Goal: Task Accomplishment & Management: Manage account settings

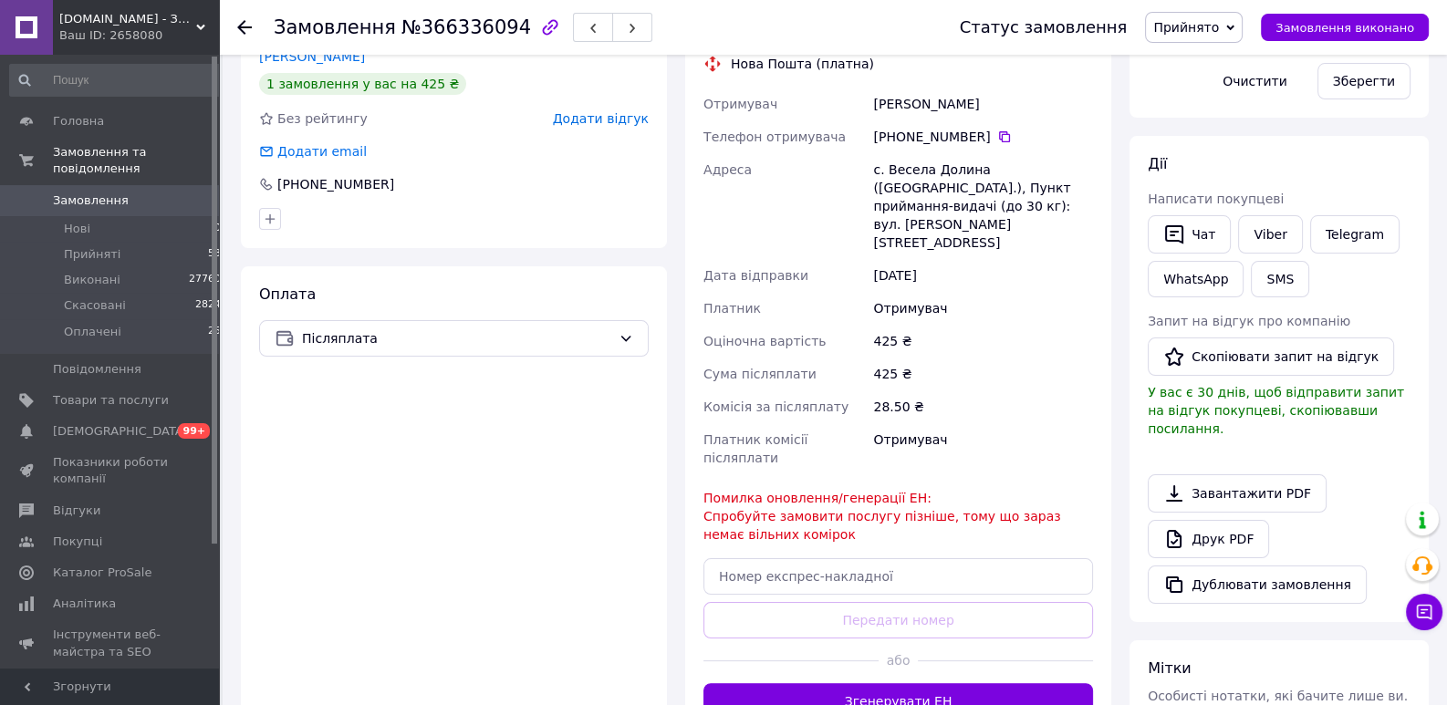
scroll to position [61, 0]
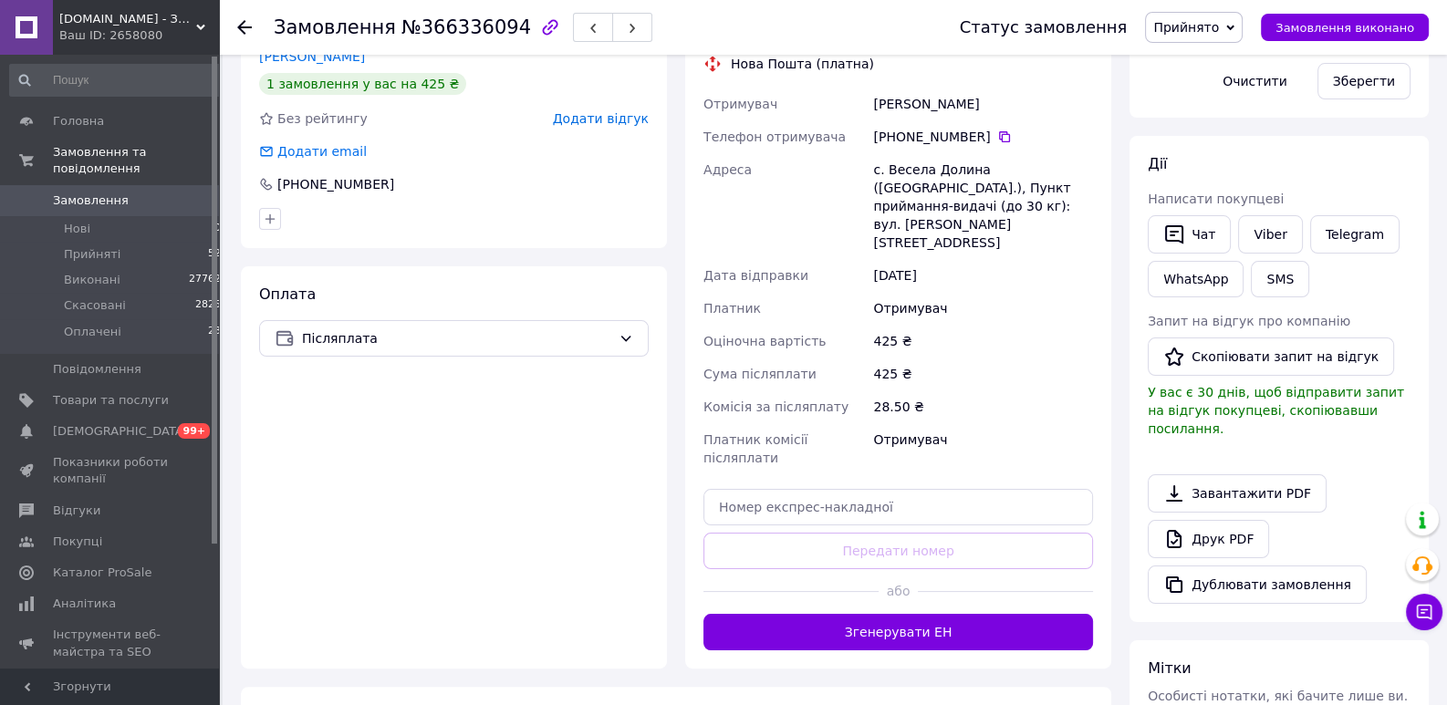
scroll to position [61, 0]
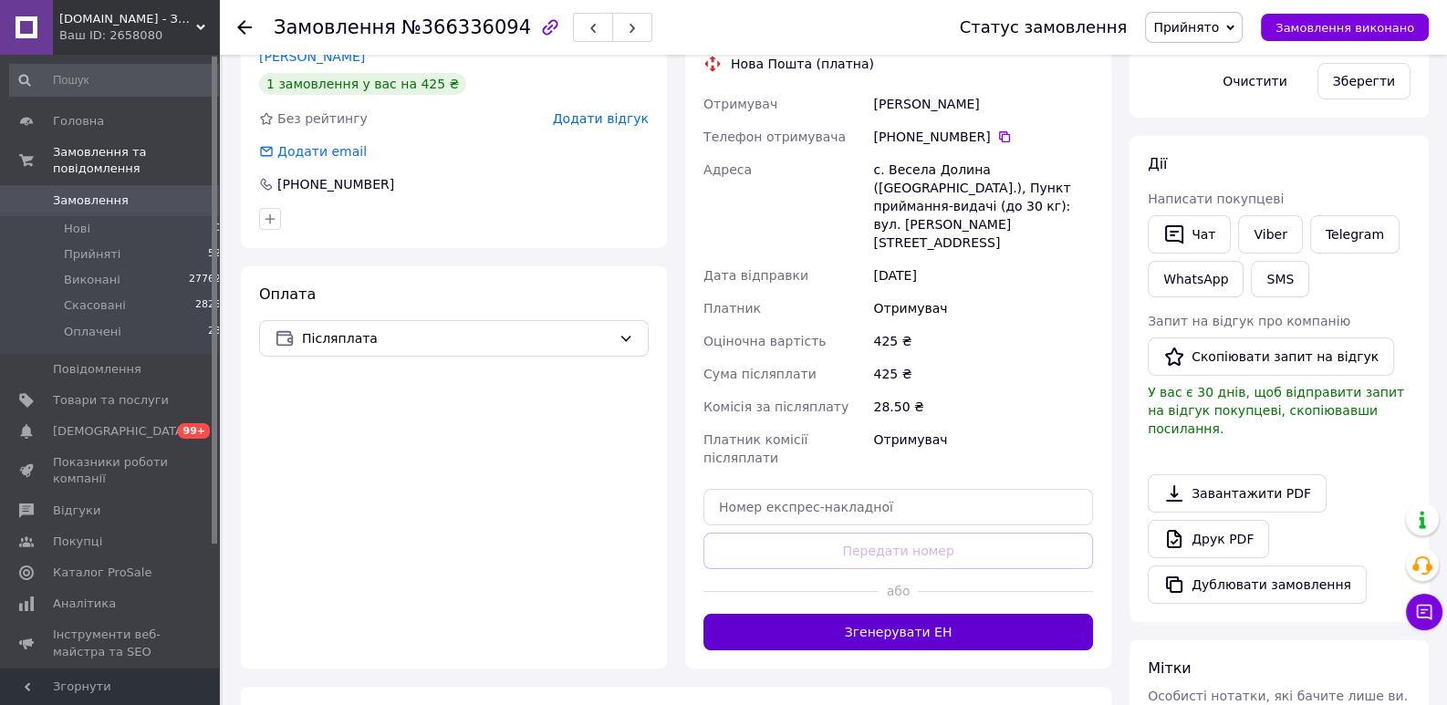
click at [899, 614] on button "Згенерувати ЕН" at bounding box center [899, 632] width 390 height 37
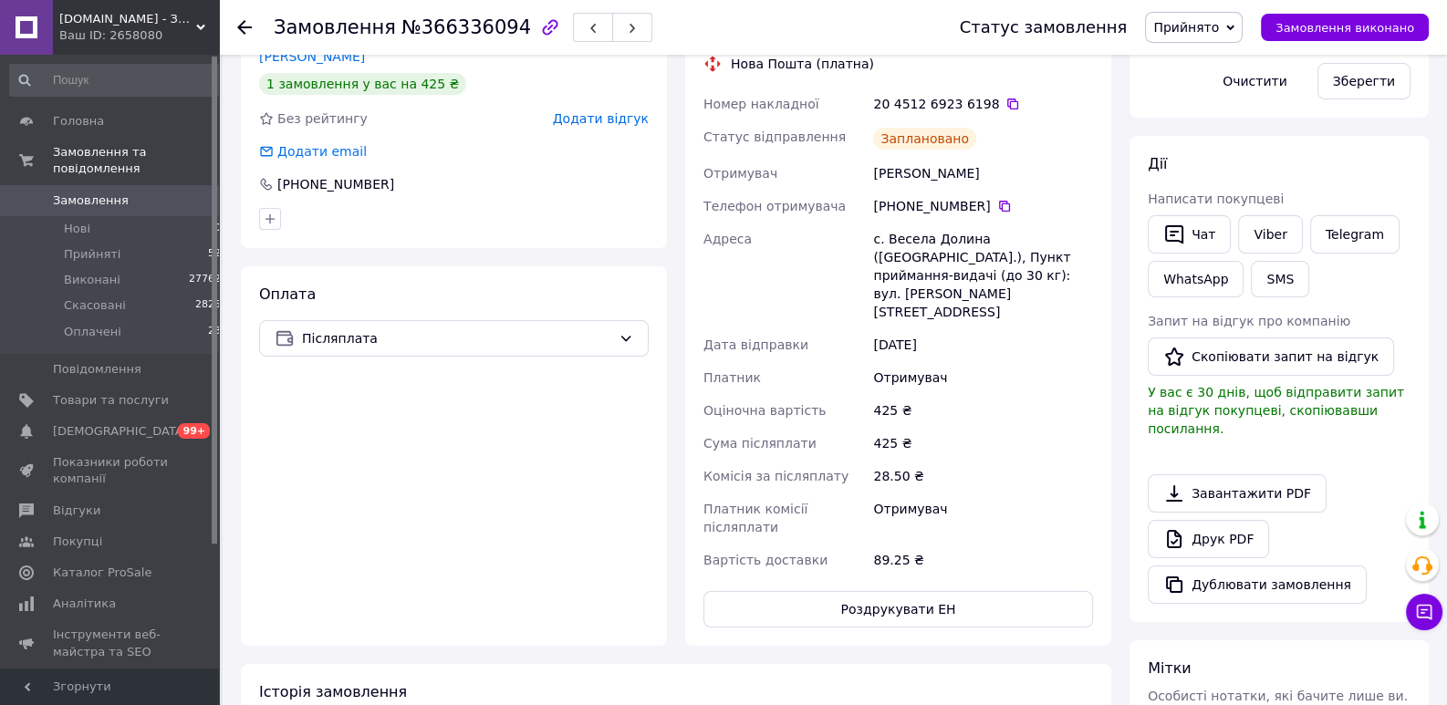
scroll to position [279, 0]
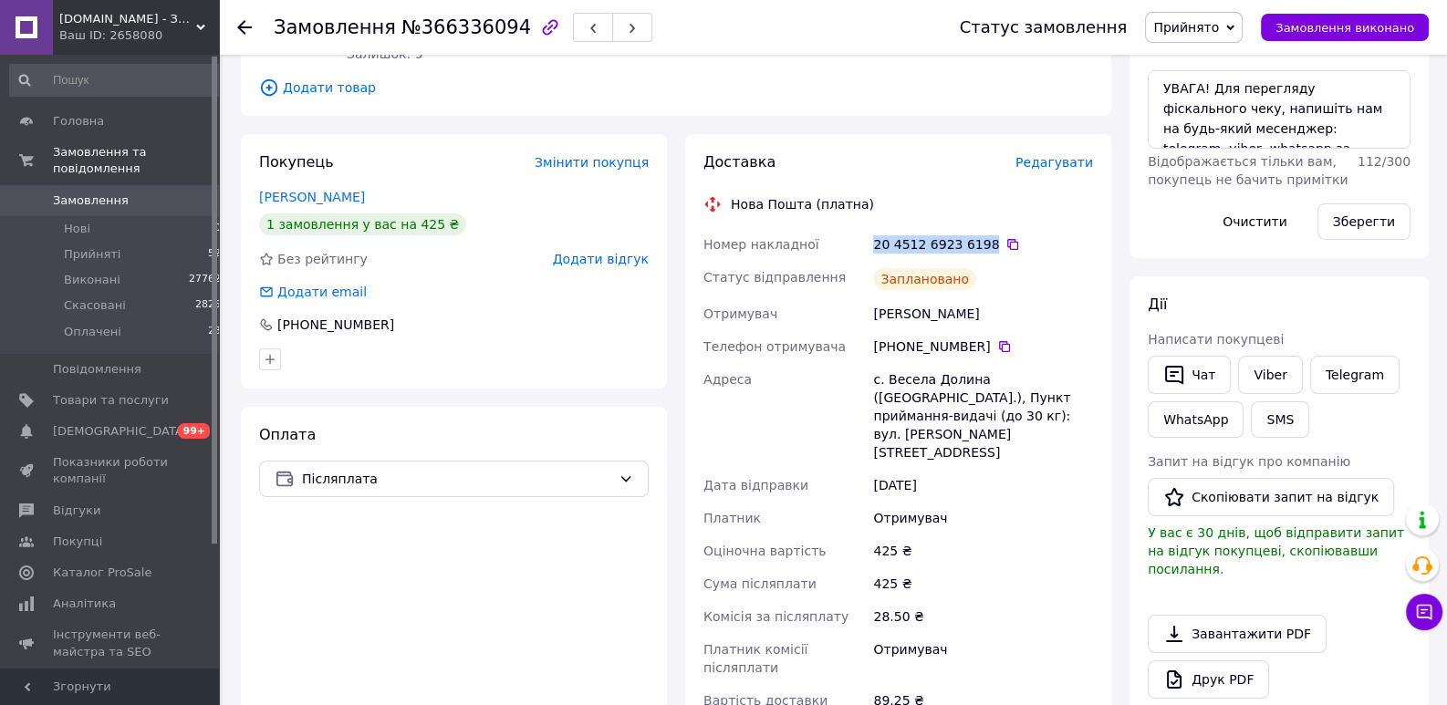
drag, startPoint x: 979, startPoint y: 250, endPoint x: 871, endPoint y: 233, distance: 110.0
click at [871, 233] on div "20 4512 6923 6198" at bounding box center [983, 244] width 227 height 33
copy div "20 4512 6923 6198"
click at [1262, 372] on link "Viber" at bounding box center [1270, 375] width 64 height 38
click at [1022, 278] on div "Заплановано" at bounding box center [983, 279] width 227 height 37
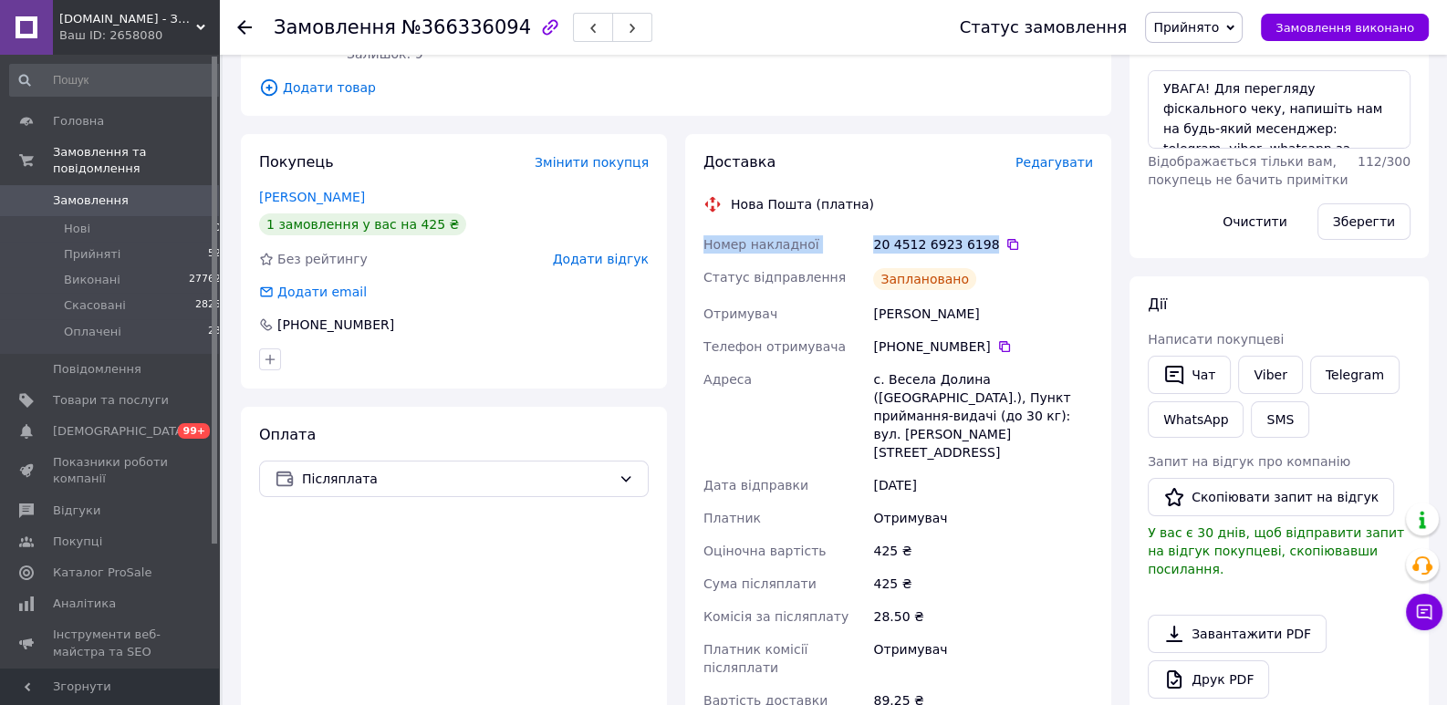
drag, startPoint x: 977, startPoint y: 241, endPoint x: 703, endPoint y: 245, distance: 274.7
click at [703, 245] on div "Номер накладної 20 4512 6923 6198   Статус відправлення Заплановано Отримувач В…" at bounding box center [898, 472] width 397 height 489
copy div "Номер накладної 20 4512 6923 6198"
click at [1313, 290] on div "Дії Написати покупцеві   Чат Viber Telegram WhatsApp SMS Запит на відгук про ко…" at bounding box center [1279, 520] width 299 height 486
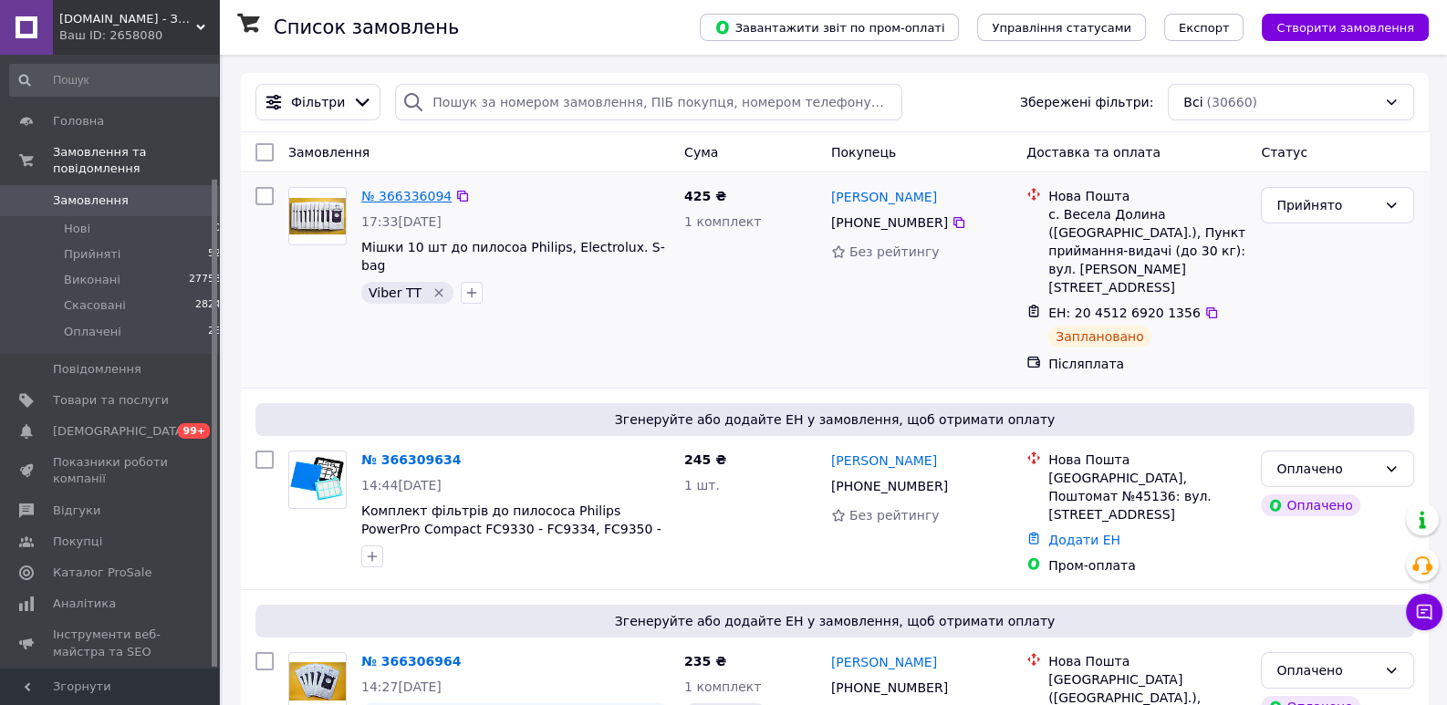
scroll to position [155, 0]
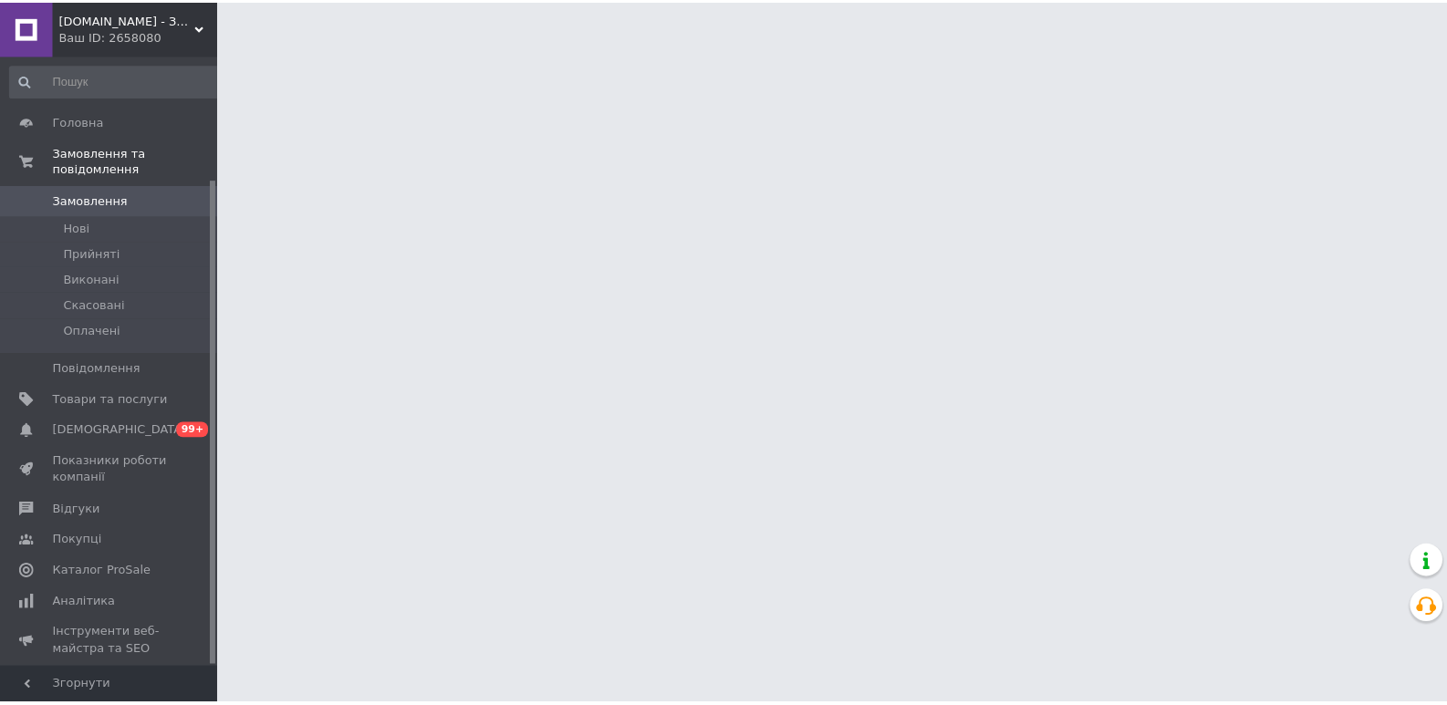
scroll to position [155, 0]
